Goal: Task Accomplishment & Management: Complete application form

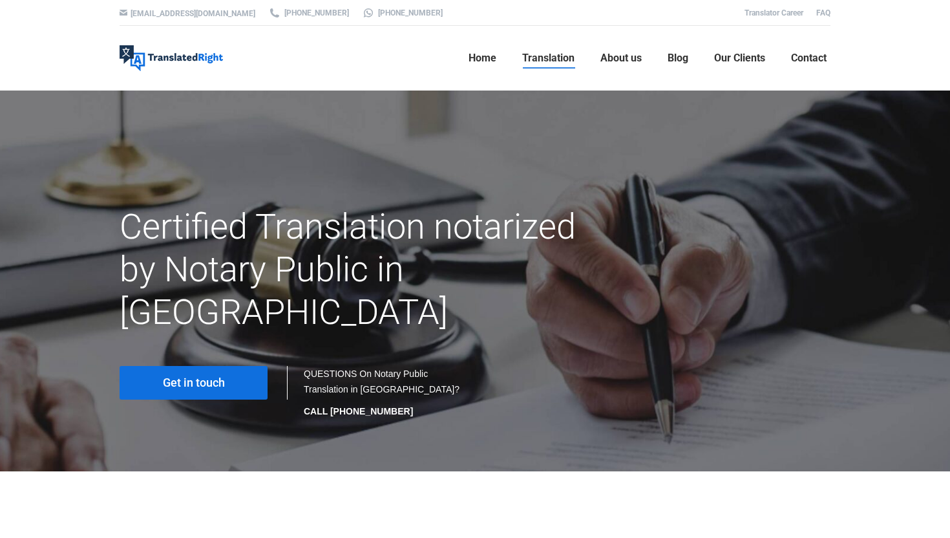
click at [218, 366] on link "Get in touch" at bounding box center [194, 383] width 148 height 34
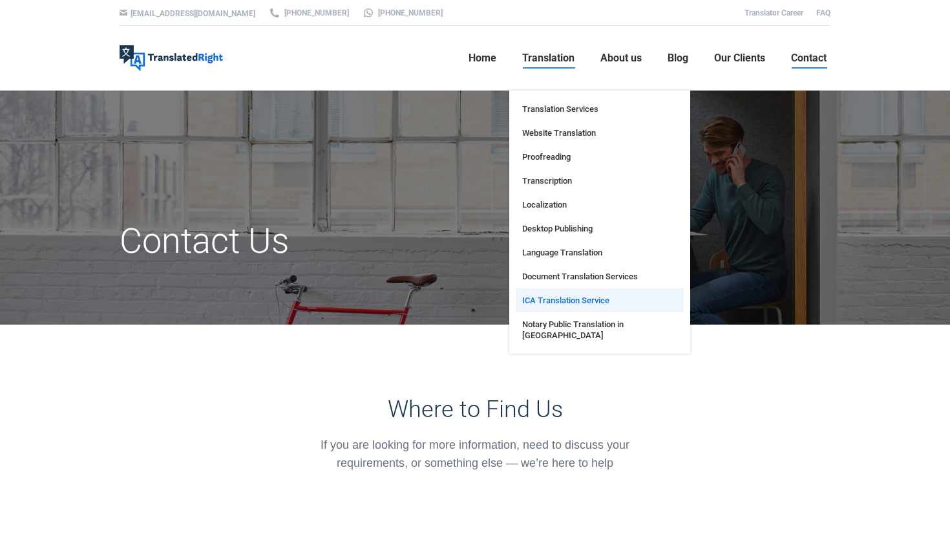
click at [571, 304] on span "ICA Translation Service" at bounding box center [565, 300] width 87 height 11
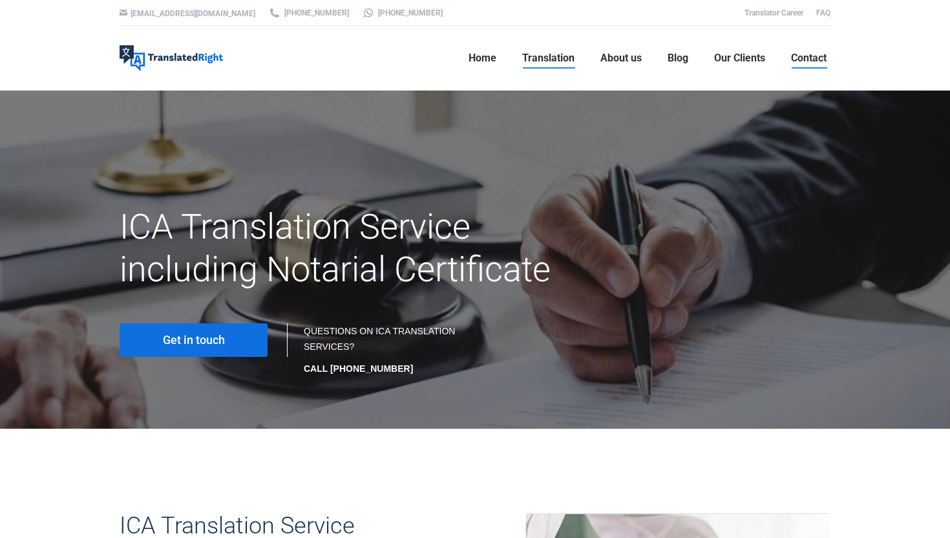
click at [795, 52] on span "Contact" at bounding box center [809, 58] width 36 height 13
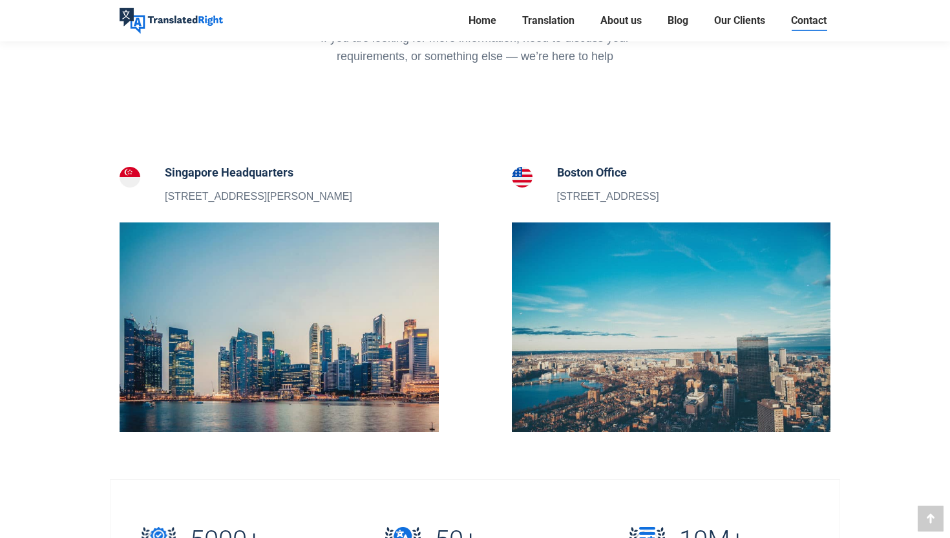
scroll to position [513, 0]
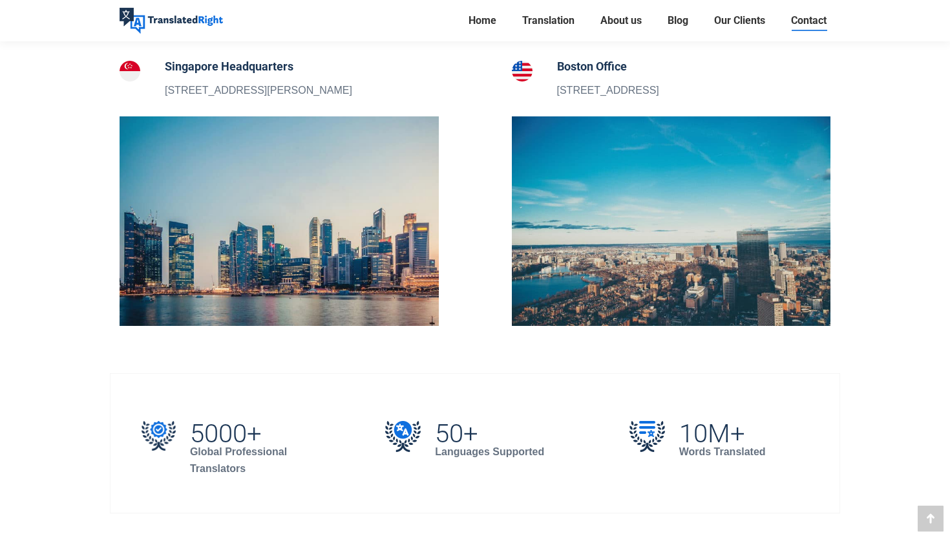
click at [211, 103] on section "Singapore Headquarters 5 Peck Hay Road, Singapore 228307" at bounding box center [279, 88] width 384 height 61
click at [211, 136] on img at bounding box center [279, 220] width 319 height 209
click at [134, 69] on img at bounding box center [130, 71] width 21 height 21
click at [207, 79] on div "Singapore Headquarters 5 Peck Hay Road, Singapore 228307" at bounding box center [258, 78] width 187 height 41
click at [200, 66] on h5 "Singapore Headquarters" at bounding box center [258, 67] width 187 height 18
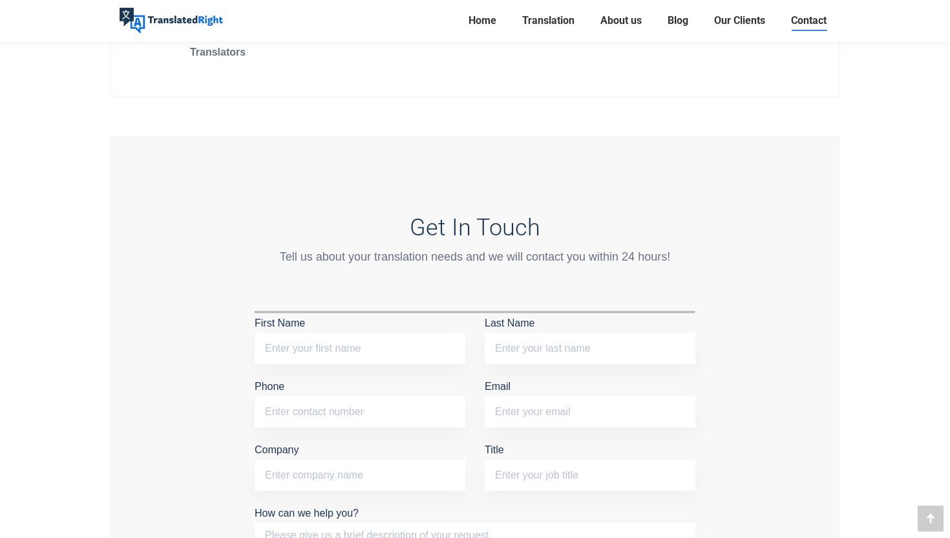
scroll to position [1048, 0]
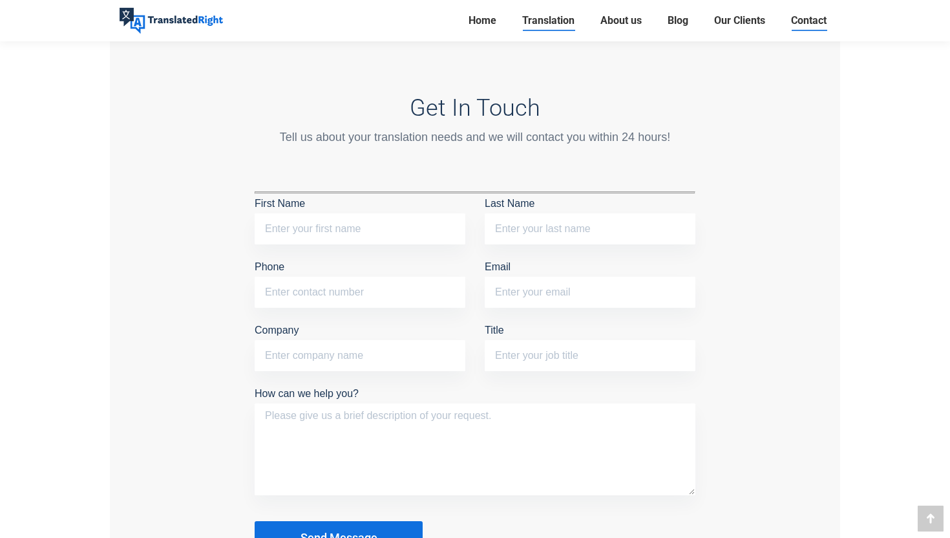
click at [541, 26] on span "Translation" at bounding box center [548, 20] width 52 height 13
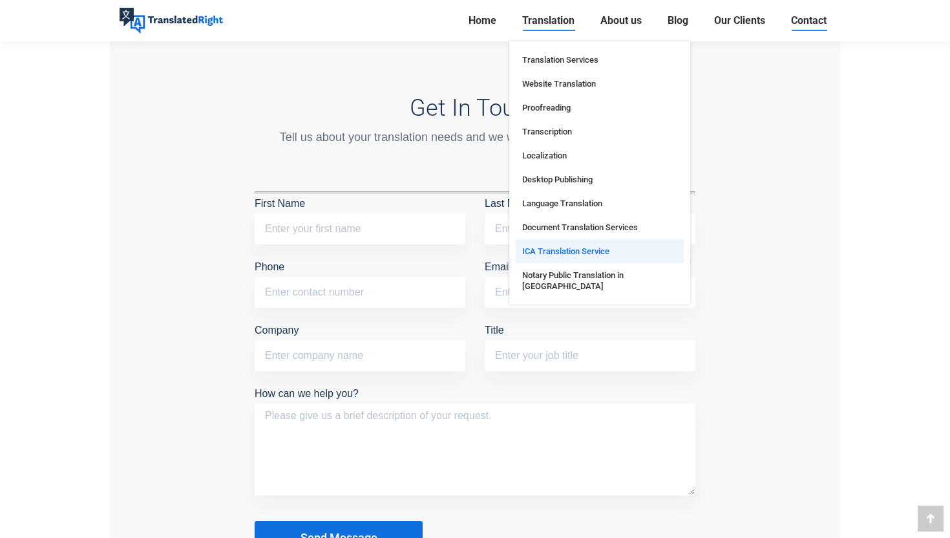
click at [553, 245] on link "ICA Translation Service" at bounding box center [600, 251] width 168 height 24
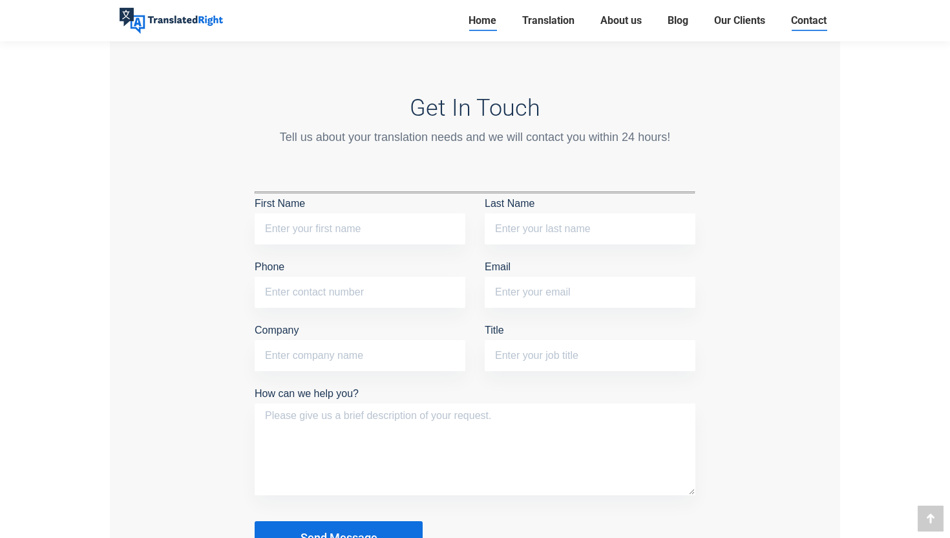
click at [485, 15] on span "Home" at bounding box center [483, 20] width 28 height 13
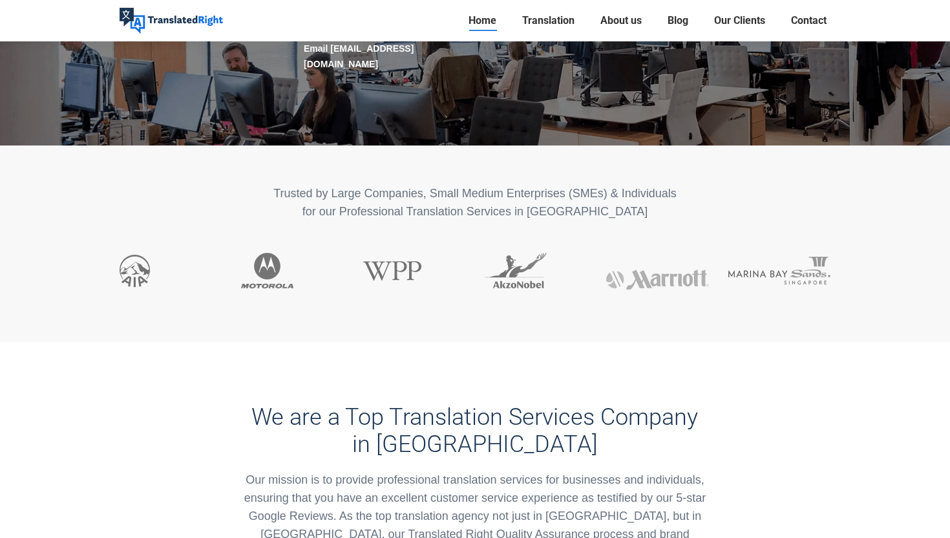
scroll to position [54, 0]
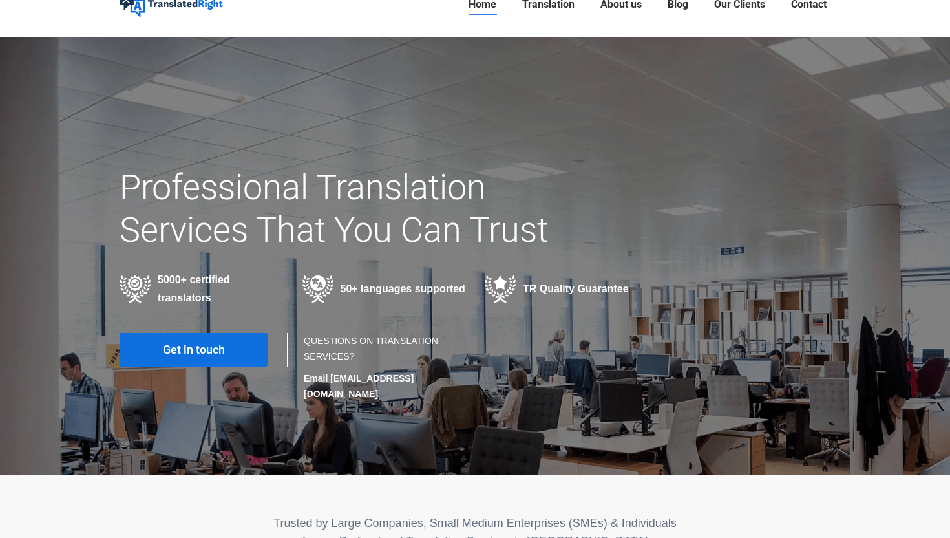
click at [191, 342] on link "Get in touch" at bounding box center [194, 350] width 148 height 34
click at [202, 351] on span "Get in touch" at bounding box center [194, 349] width 62 height 13
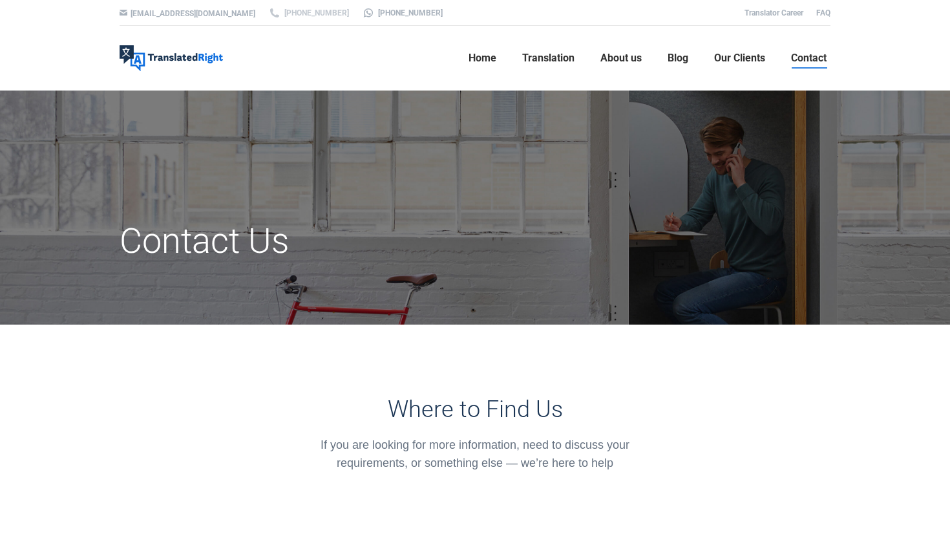
click at [281, 13] on link "[PHONE_NUMBER]" at bounding box center [308, 13] width 81 height 12
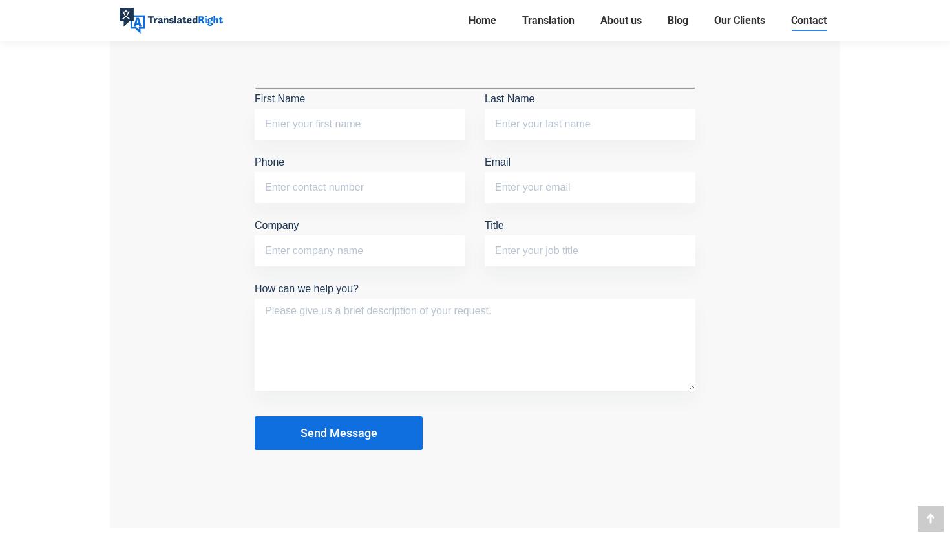
scroll to position [1111, 0]
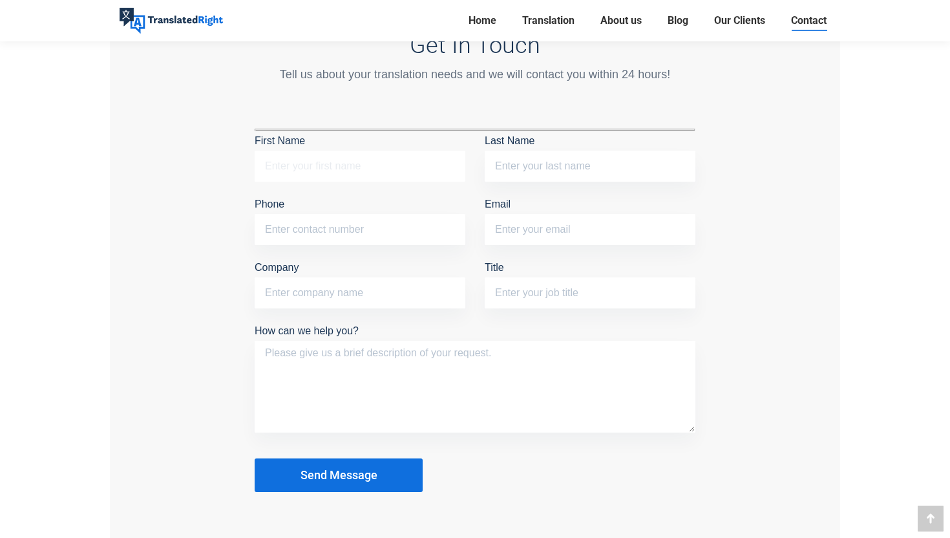
click at [350, 165] on input "First Name" at bounding box center [360, 166] width 211 height 31
type input "ZHIYI"
click at [648, 171] on input "Last Name" at bounding box center [590, 166] width 211 height 31
type input "FANG"
click at [431, 236] on input "Phone" at bounding box center [360, 229] width 211 height 31
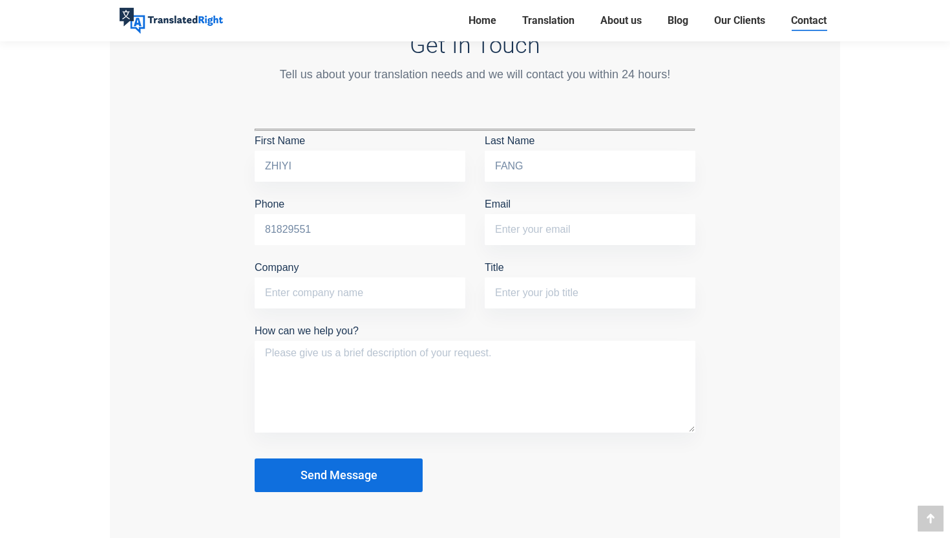
type input "81829551"
click at [596, 233] on input "Email" at bounding box center [590, 229] width 211 height 31
type input "[EMAIL_ADDRESS][DOMAIN_NAME]"
click at [386, 302] on input "Company" at bounding box center [360, 292] width 211 height 31
type input "NA"
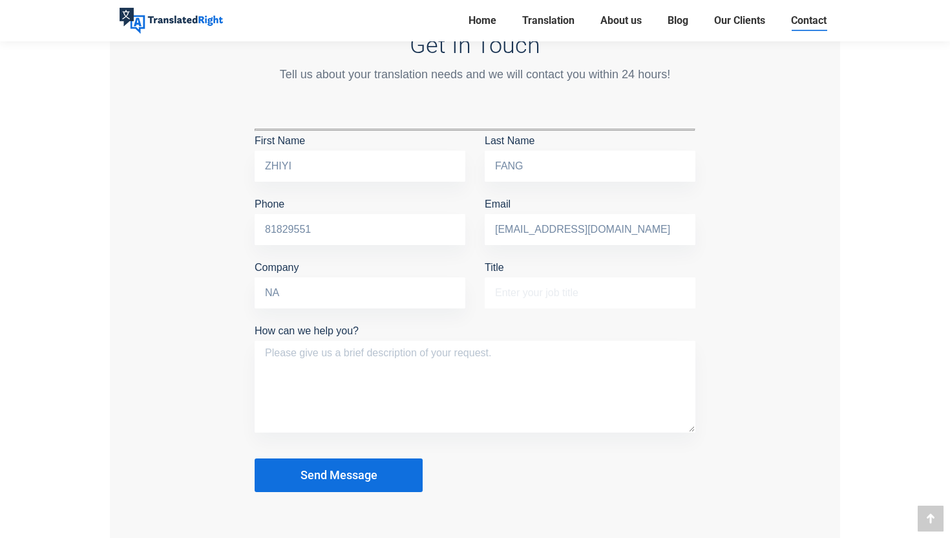
click at [549, 293] on input "Title" at bounding box center [590, 292] width 211 height 31
type input "Mr"
click at [405, 365] on textarea "How can we help you?" at bounding box center [475, 387] width 441 height 92
type textarea "Notarise foreign ID for ICA"
click at [366, 472] on span "Send Message" at bounding box center [339, 475] width 77 height 13
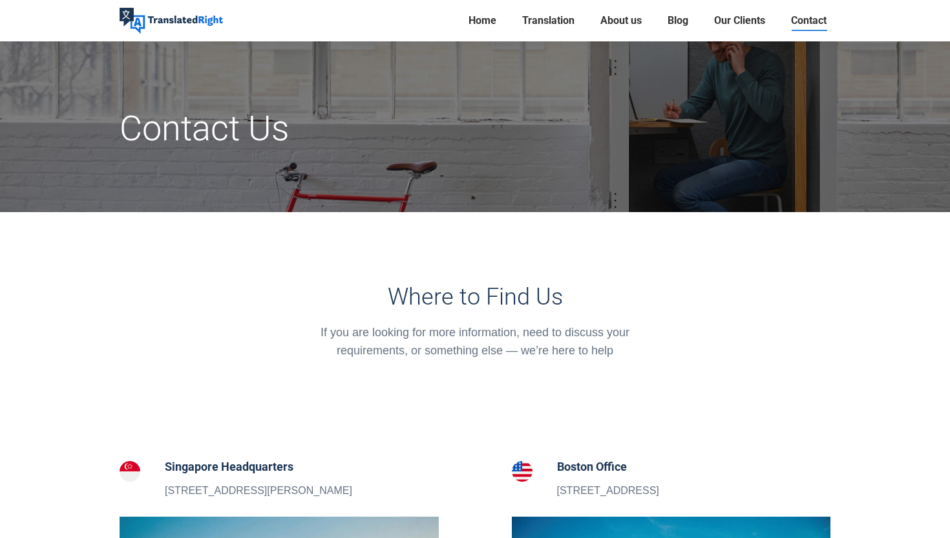
scroll to position [0, 0]
